Goal: Find specific page/section: Find specific page/section

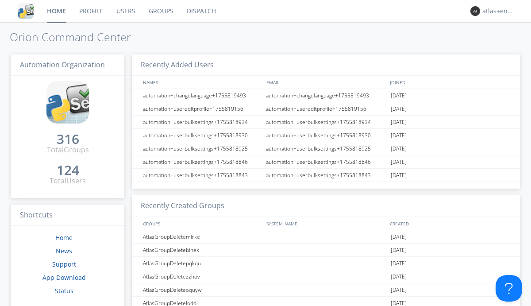
click at [200, 11] on link "Dispatch" at bounding box center [201, 11] width 42 height 22
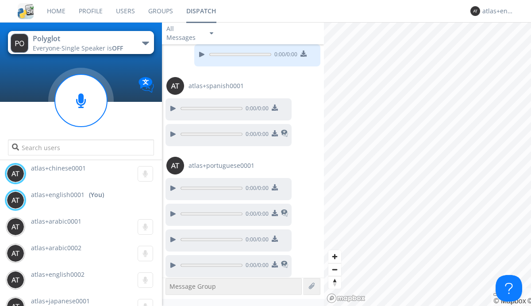
scroll to position [753, 0]
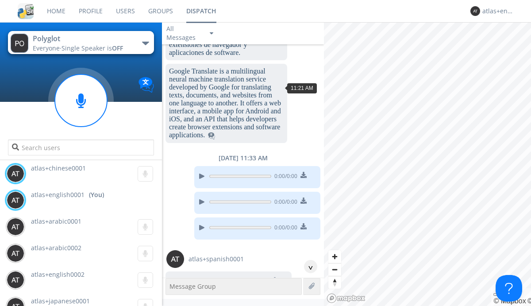
scroll to position [556, 0]
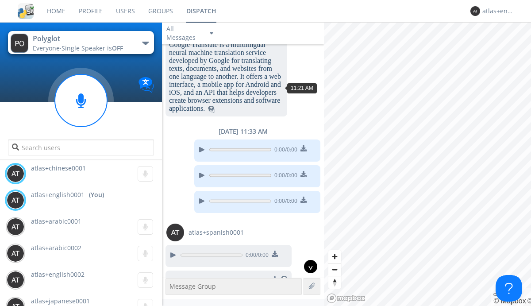
click at [307, 266] on div "^" at bounding box center [310, 266] width 13 height 13
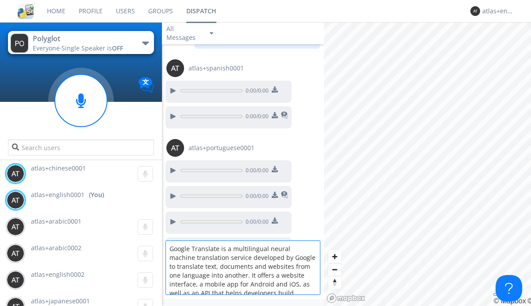
scroll to position [12, 0]
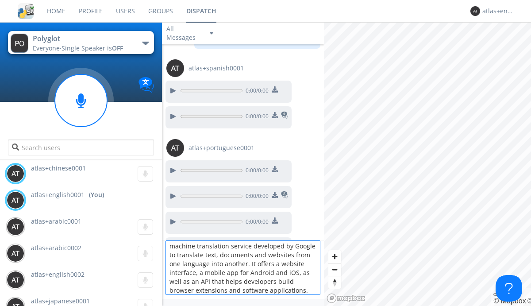
type textarea "Google Translate is a multilingual neural machine translation service developed…"
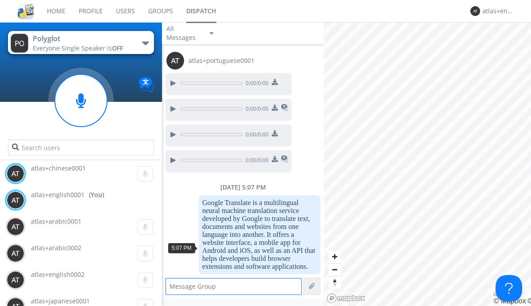
scroll to position [1346, 0]
